Goal: Task Accomplishment & Management: Manage account settings

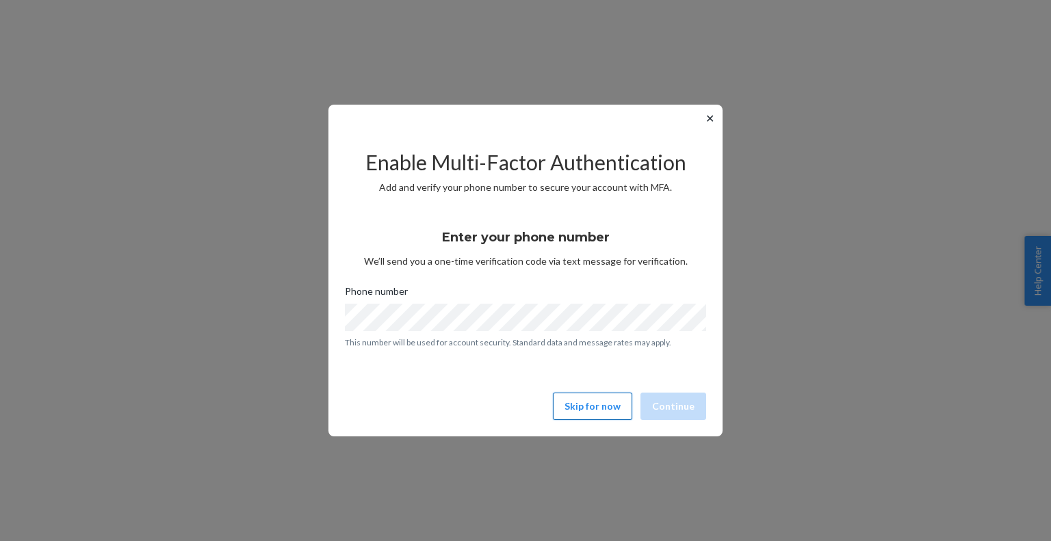
click at [608, 397] on button "Skip for now" at bounding box center [592, 406] width 79 height 27
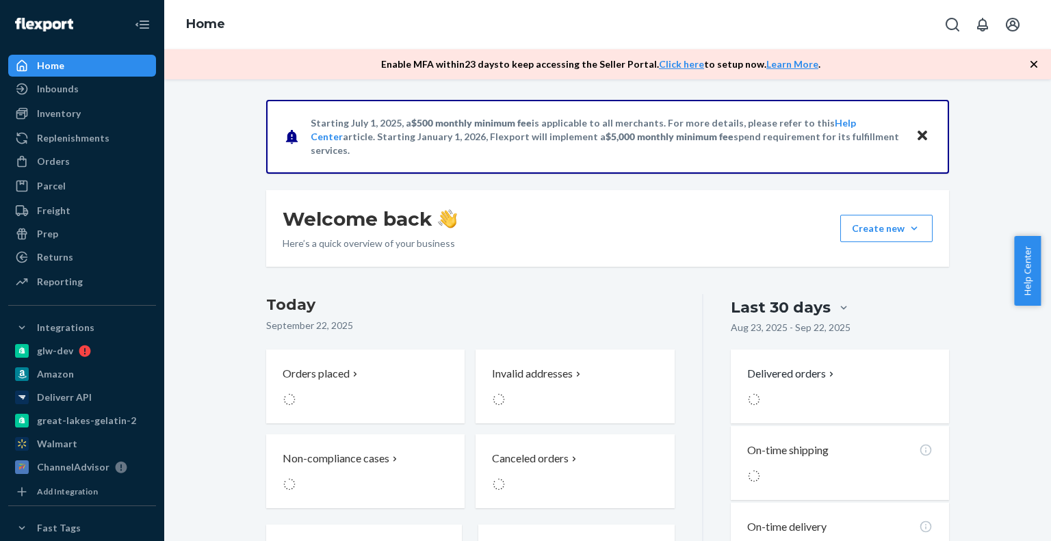
click at [609, 410] on div "Invalid addresses" at bounding box center [575, 387] width 198 height 74
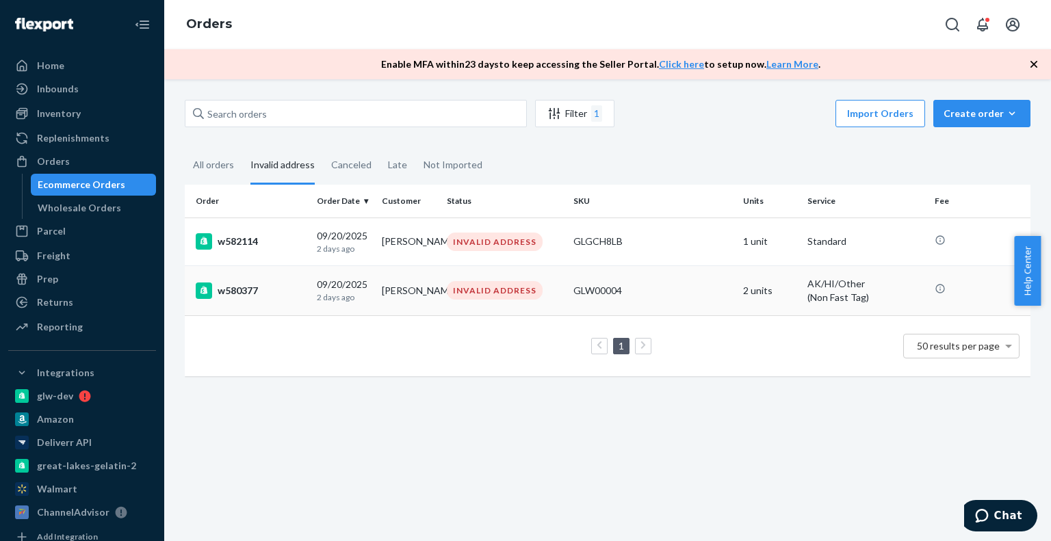
click at [337, 297] on p "2 days ago" at bounding box center [344, 298] width 54 height 12
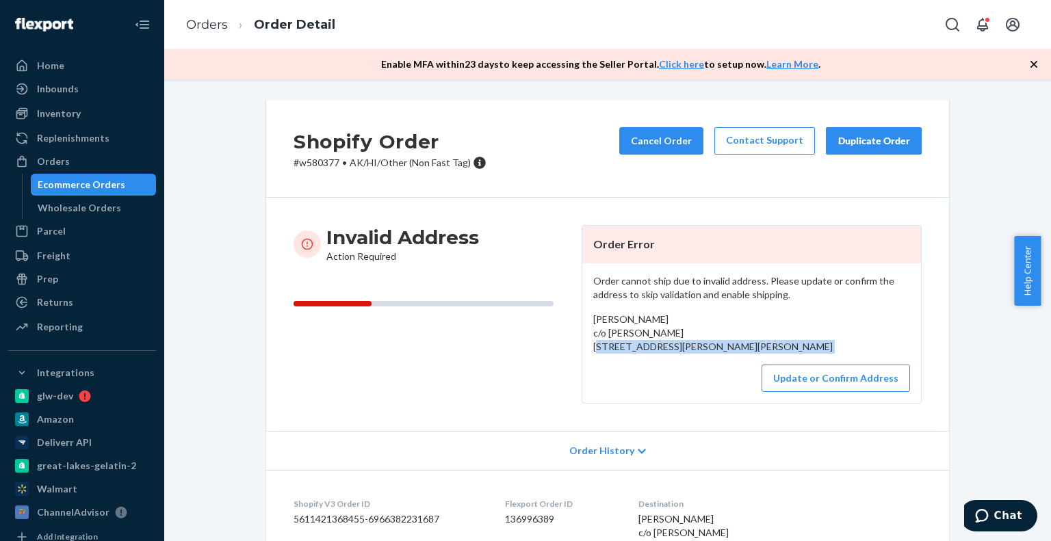
copy div "[STREET_ADDRESS][PERSON_NAME]"
drag, startPoint x: 583, startPoint y: 340, endPoint x: 616, endPoint y: 396, distance: 65.0
click at [616, 396] on div "Order cannot ship due to invalid address. Please update or confirm the address …" at bounding box center [751, 334] width 339 height 140
click at [764, 354] on div "[PERSON_NAME] c/o [PERSON_NAME] [STREET_ADDRESS][PERSON_NAME][PERSON_NAME]" at bounding box center [751, 333] width 317 height 41
click at [828, 392] on button "Update or Confirm Address" at bounding box center [836, 378] width 149 height 27
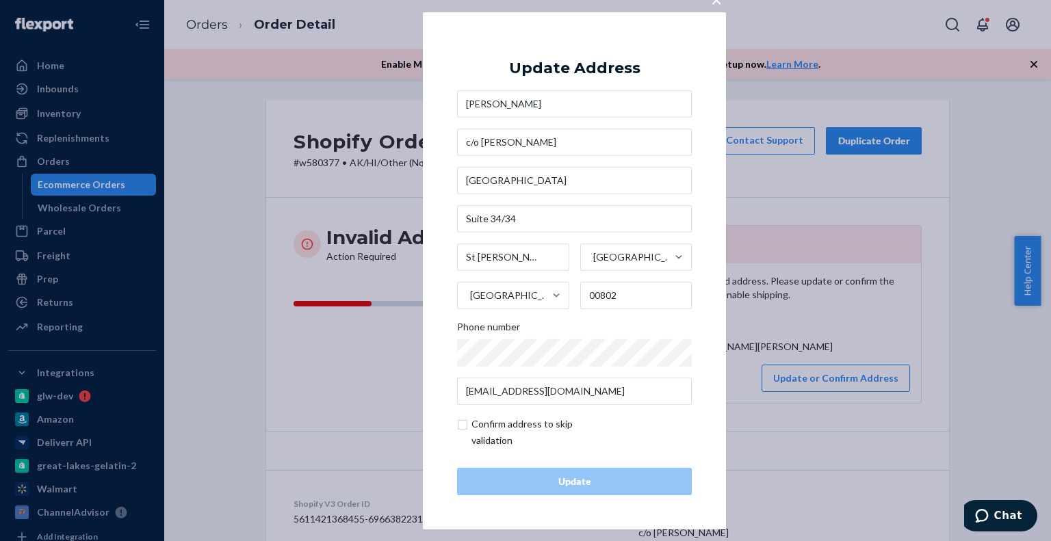
click at [510, 422] on input "checkbox" at bounding box center [536, 432] width 159 height 33
checkbox input "true"
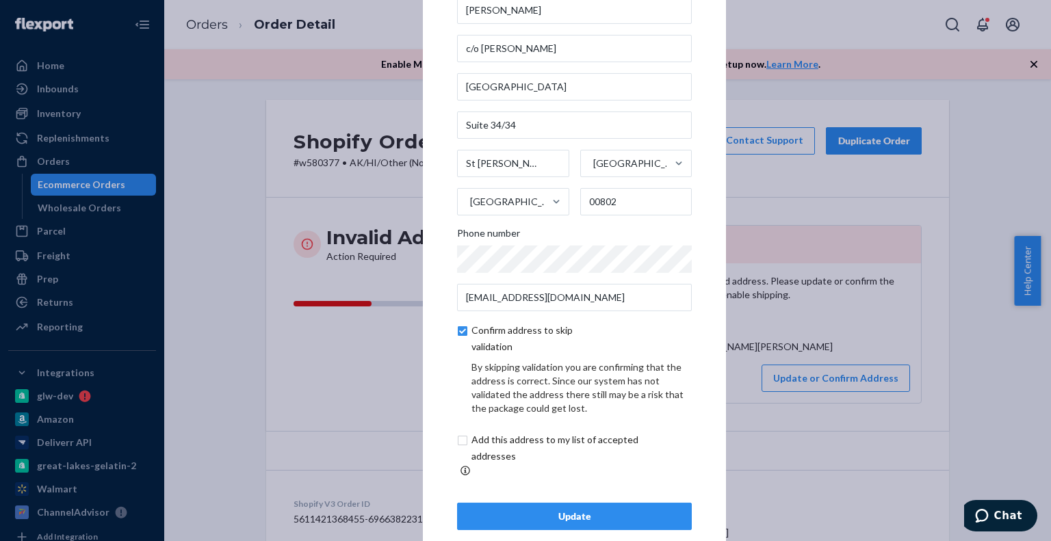
scroll to position [45, 0]
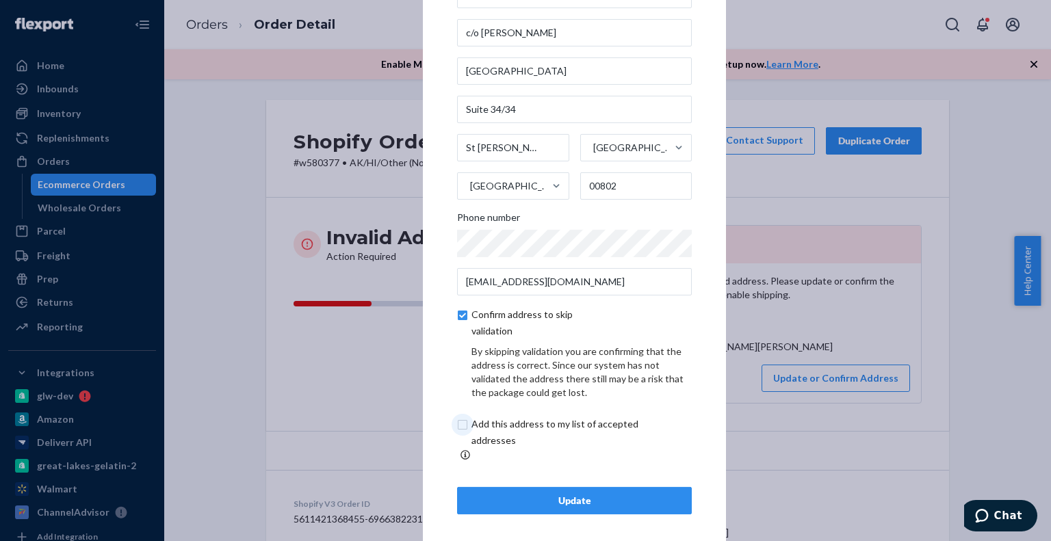
click at [499, 449] on input "checkbox" at bounding box center [571, 432] width 228 height 33
click at [498, 431] on input "checkbox" at bounding box center [571, 432] width 228 height 33
click at [467, 428] on input "checkbox" at bounding box center [571, 432] width 228 height 33
checkbox input "true"
click at [502, 502] on button "Update" at bounding box center [574, 500] width 235 height 27
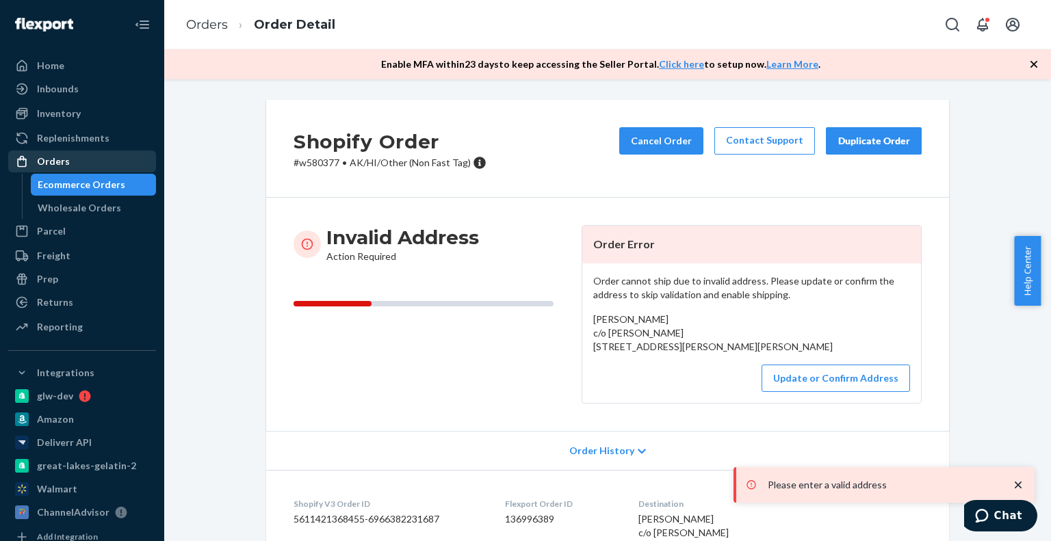
click at [91, 164] on div "Orders" at bounding box center [82, 161] width 145 height 19
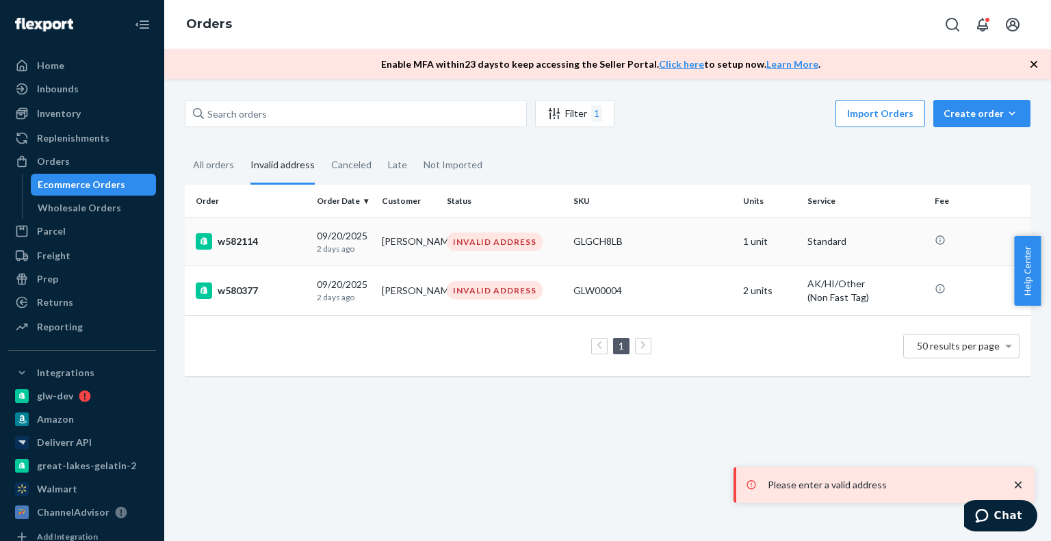
click at [287, 253] on td "w582114" at bounding box center [248, 242] width 127 height 48
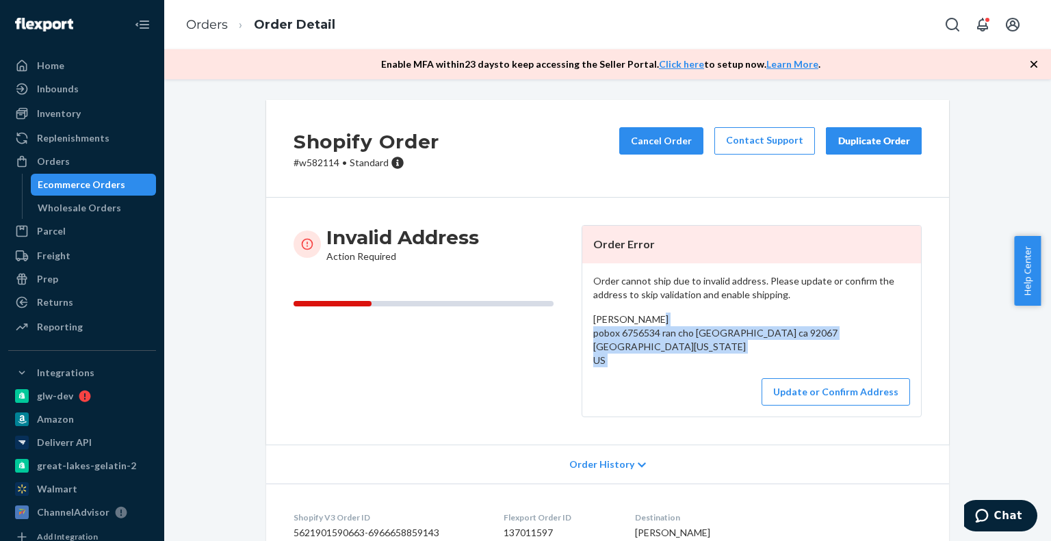
drag, startPoint x: 587, startPoint y: 333, endPoint x: 619, endPoint y: 368, distance: 48.4
click at [619, 368] on div "Order cannot ship due to invalid address. Please update or confirm the address …" at bounding box center [751, 340] width 339 height 153
copy div "pobox 6756534 ran cho [GEOGRAPHIC_DATA] ca 92067 [GEOGRAPHIC_DATA][US_STATE] US"
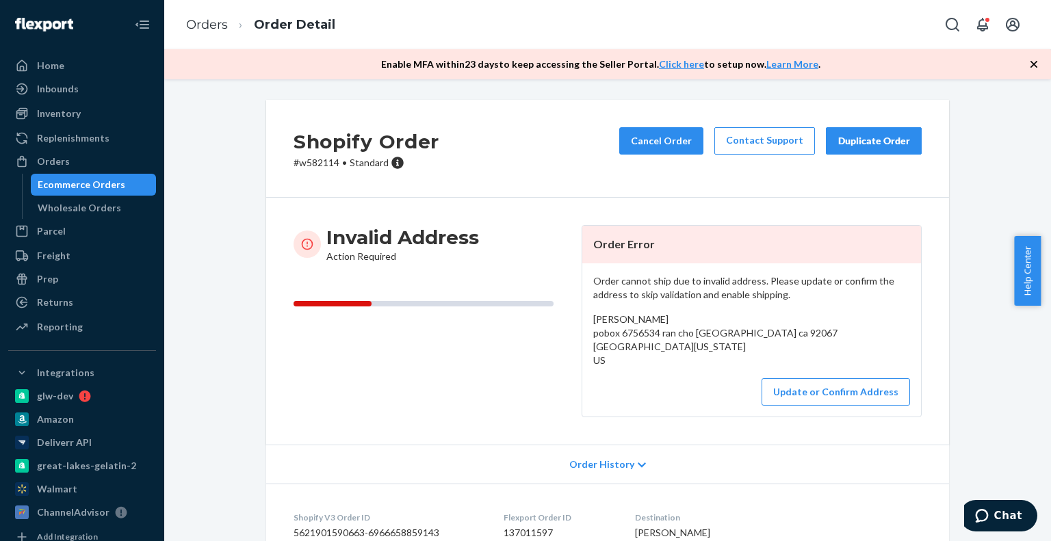
click at [315, 162] on p "# w582114 • Standard" at bounding box center [367, 163] width 146 height 14
copy p "w582114"
